Goal: Information Seeking & Learning: Find specific fact

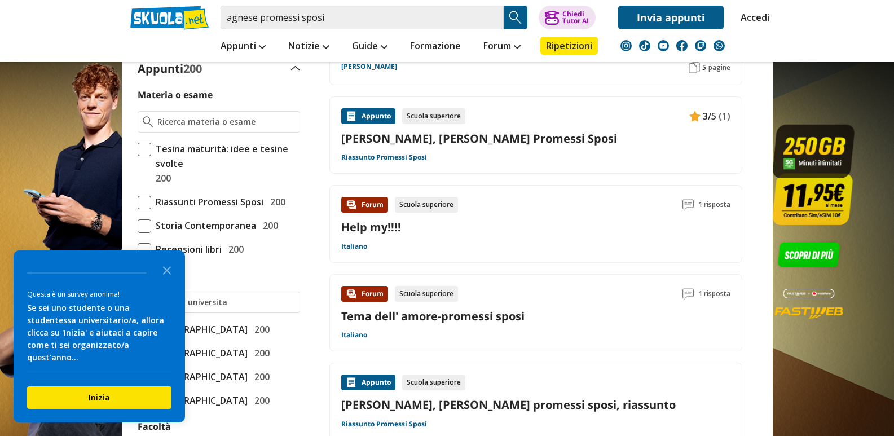
click at [160, 275] on icon "Close the survey" at bounding box center [167, 269] width 23 height 23
click at [333, 23] on input "agnese promessi sposi" at bounding box center [362, 18] width 283 height 24
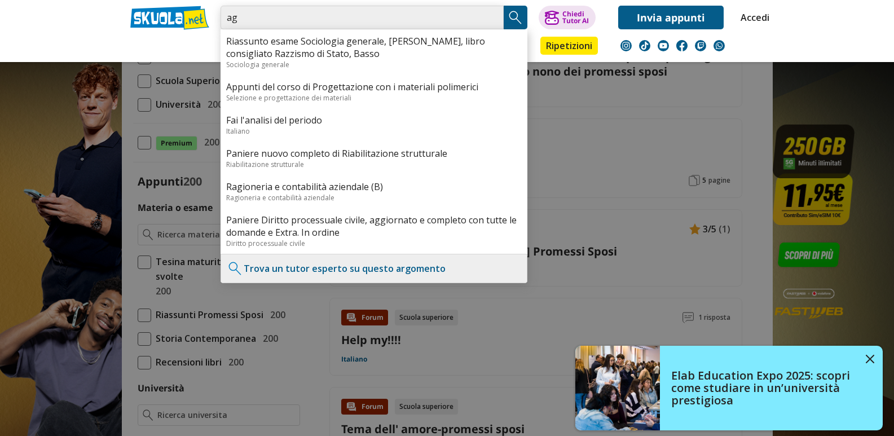
type input "a"
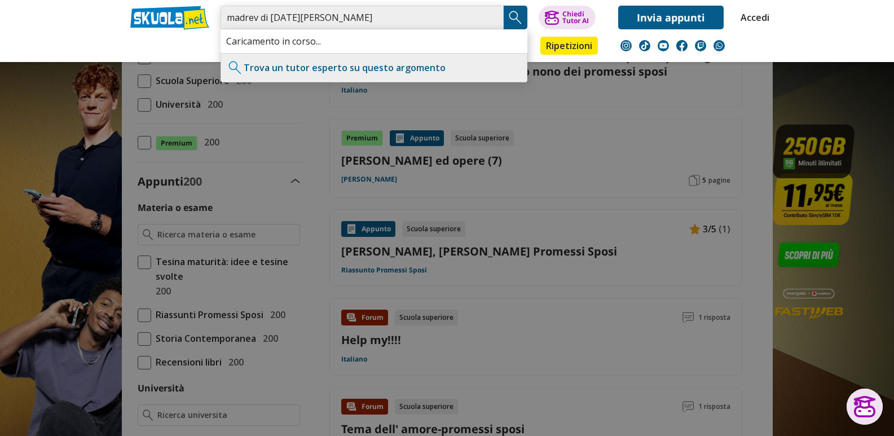
type input "madrev di Lucia mondella"
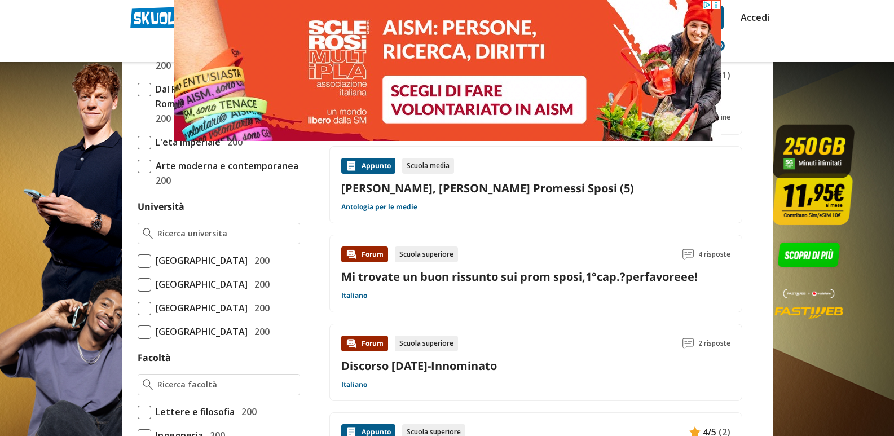
scroll to position [451, 0]
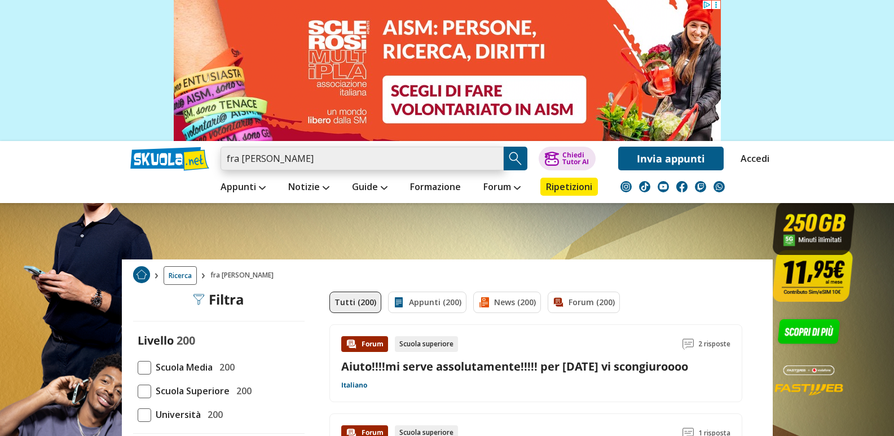
click at [292, 161] on input "fra cristoforo" at bounding box center [362, 159] width 283 height 24
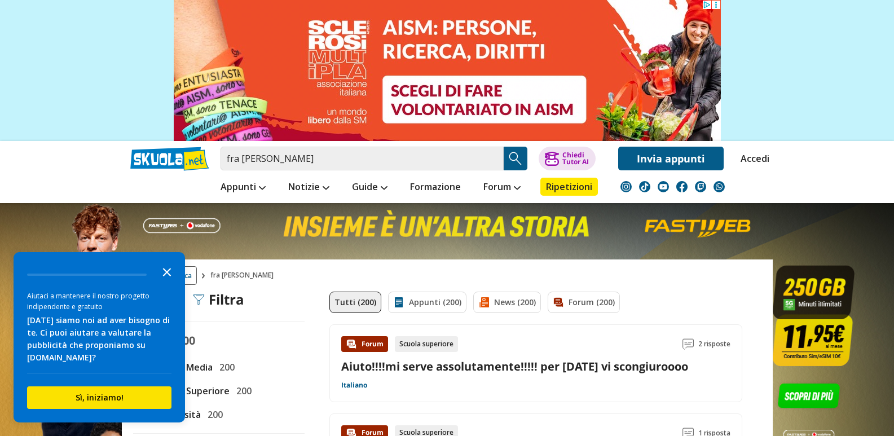
click at [162, 272] on icon "Close the survey" at bounding box center [167, 271] width 23 height 23
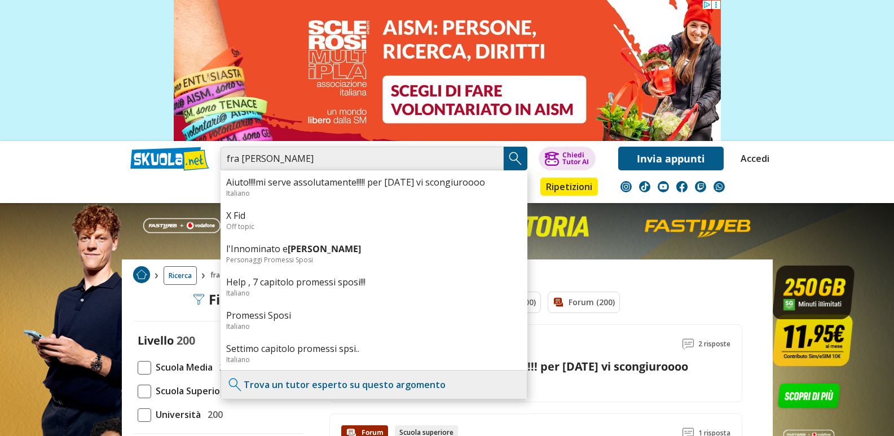
click at [296, 159] on input "fra cristoforo" at bounding box center [362, 159] width 283 height 24
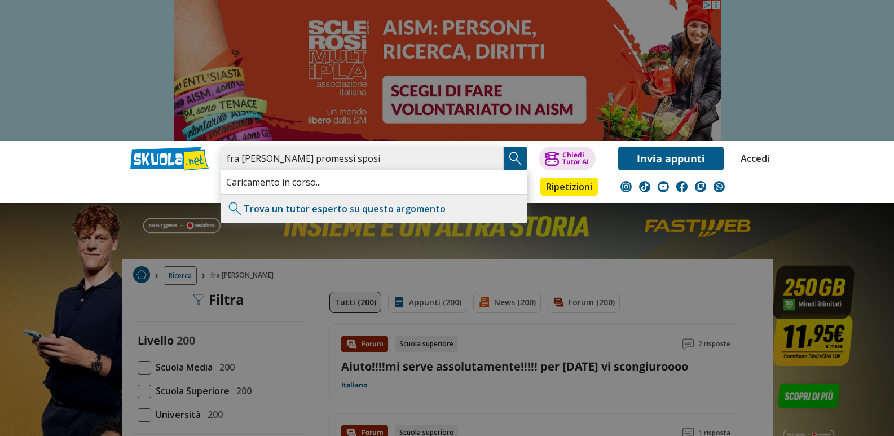
type input "fra cristoforo promessi sposi"
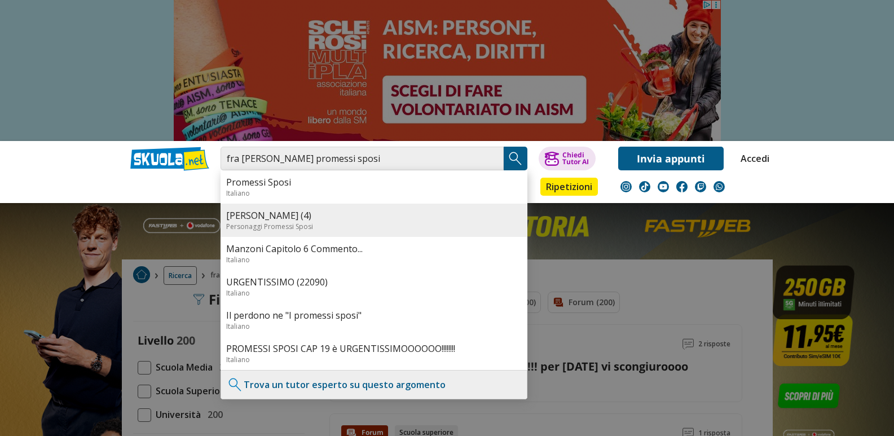
click at [274, 212] on link "Fra Cristoforo (4)" at bounding box center [374, 215] width 296 height 12
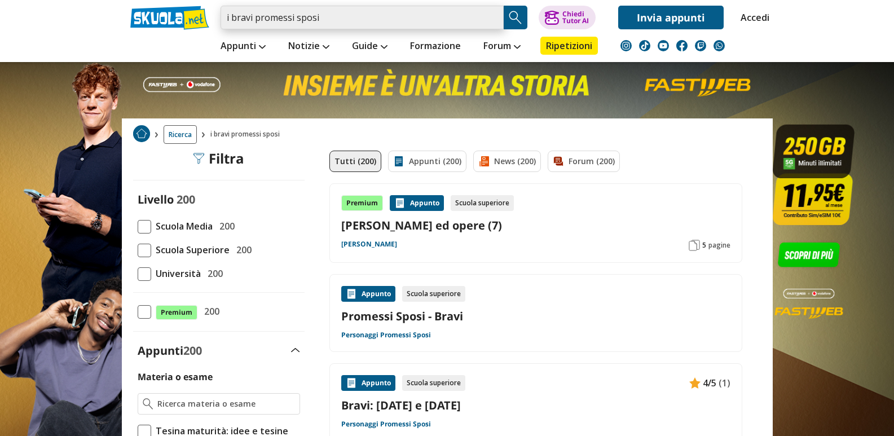
click at [331, 20] on input "i bravi promessi sposi" at bounding box center [362, 18] width 283 height 24
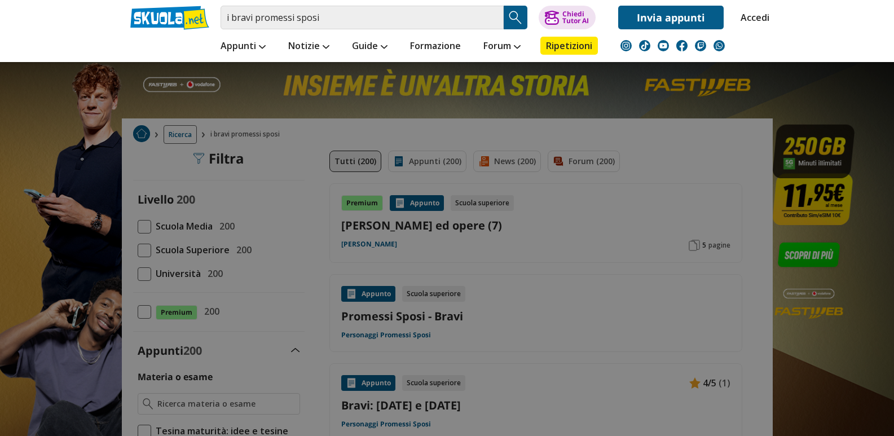
click at [521, 19] on img "Search Button" at bounding box center [515, 17] width 17 height 17
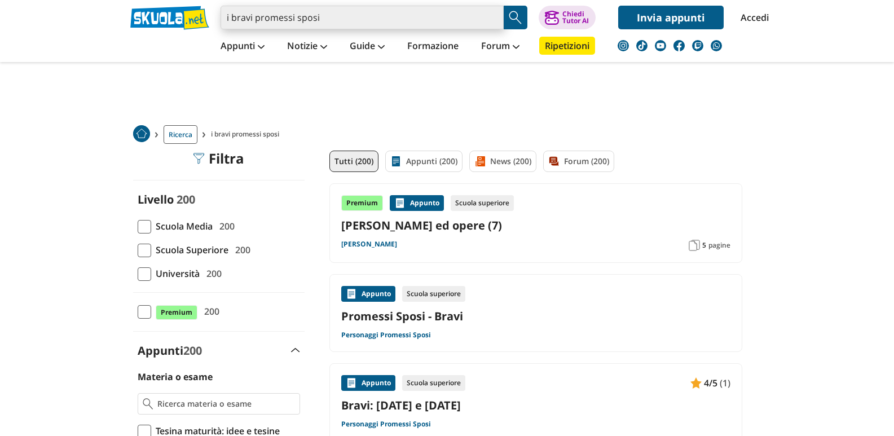
click at [335, 20] on input "i bravi promessi sposi" at bounding box center [362, 18] width 283 height 24
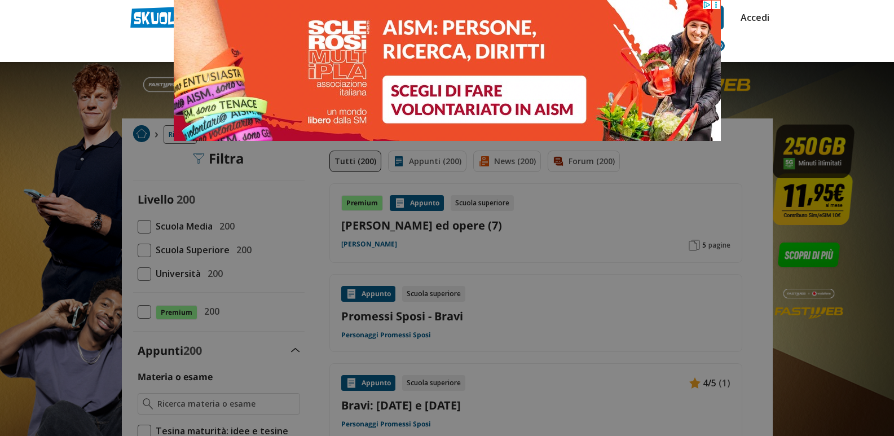
click at [33, 51] on header "i bravi promessi sposi Caricamento in corso... Trova un tutor esperto su questo…" at bounding box center [447, 31] width 894 height 62
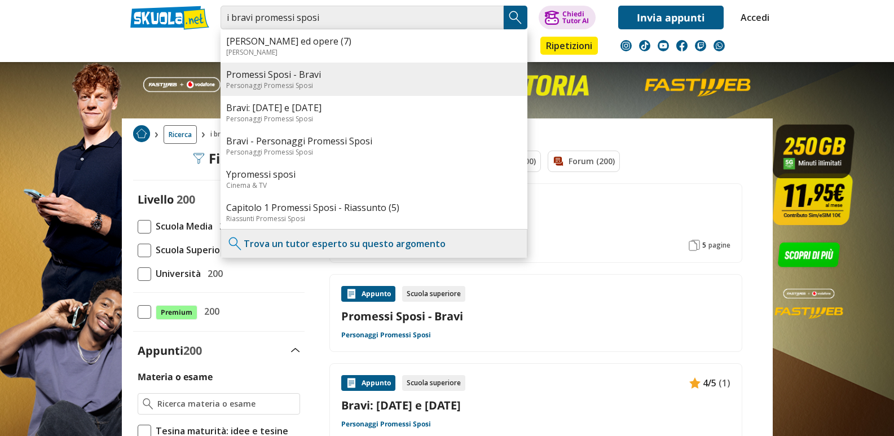
click at [316, 81] on div "Personaggi Promessi Sposi" at bounding box center [374, 86] width 296 height 10
